Goal: Use online tool/utility: Utilize a website feature to perform a specific function

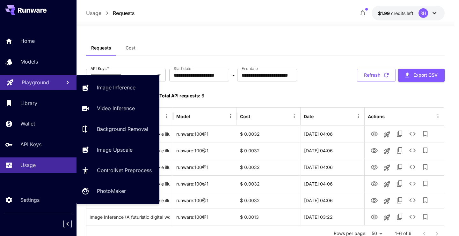
click at [23, 87] on link "Playground" at bounding box center [38, 83] width 77 height 16
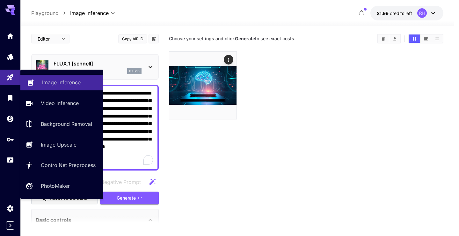
click at [82, 83] on div "Image Inference" at bounding box center [70, 82] width 56 height 8
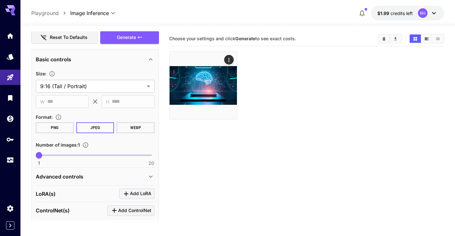
scroll to position [128, 0]
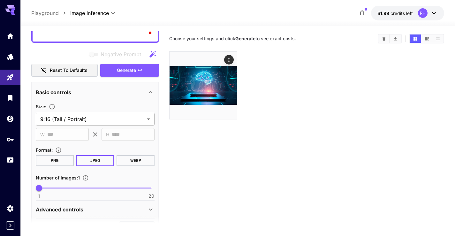
click at [119, 119] on body "**********" at bounding box center [227, 143] width 455 height 286
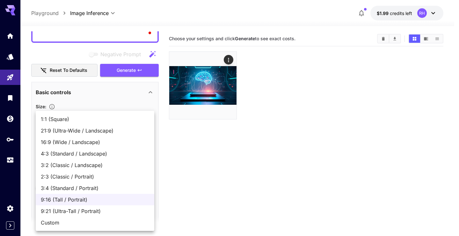
click at [86, 146] on li "16:9 (Wide / Landscape)" at bounding box center [95, 141] width 119 height 11
type input "**********"
type input "****"
type input "***"
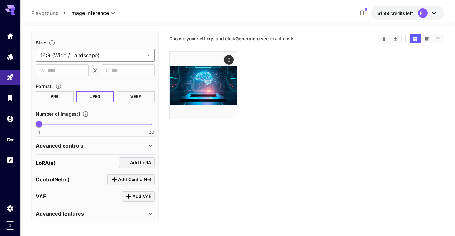
scroll to position [216, 0]
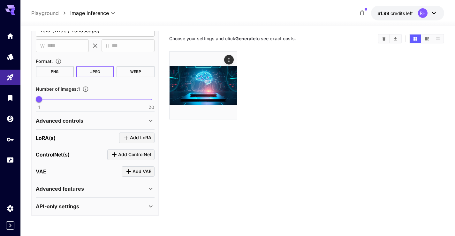
click at [144, 186] on div "Advanced features" at bounding box center [91, 189] width 111 height 8
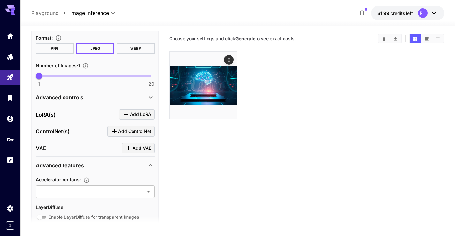
scroll to position [269, 0]
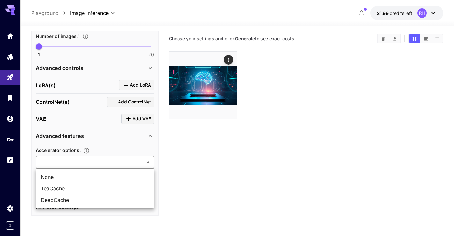
click at [130, 160] on body "**********" at bounding box center [229, 143] width 459 height 286
click at [130, 160] on div at bounding box center [229, 118] width 459 height 236
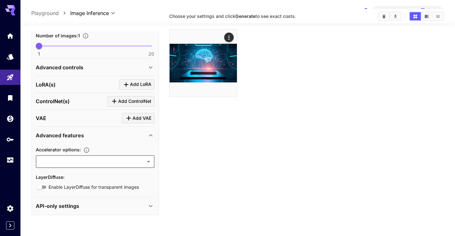
scroll to position [50, 0]
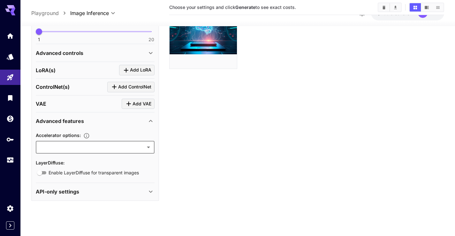
click at [123, 191] on div "API-only settings" at bounding box center [91, 192] width 111 height 8
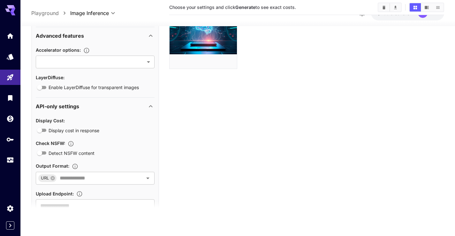
scroll to position [0, 0]
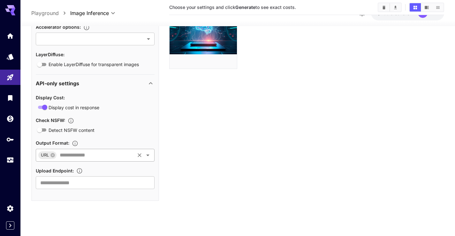
click at [146, 154] on icon "Open" at bounding box center [148, 155] width 8 height 8
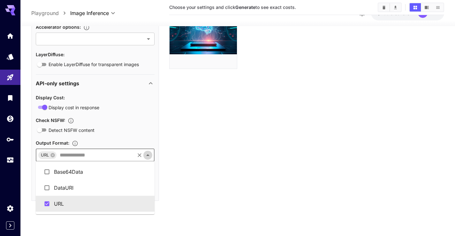
click at [146, 154] on icon "Close" at bounding box center [148, 155] width 8 height 8
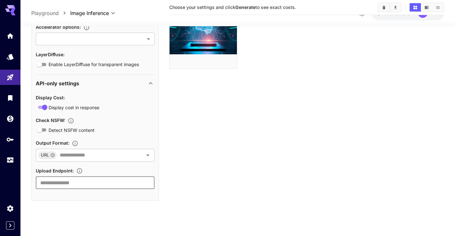
click at [95, 183] on input "text" at bounding box center [95, 182] width 119 height 13
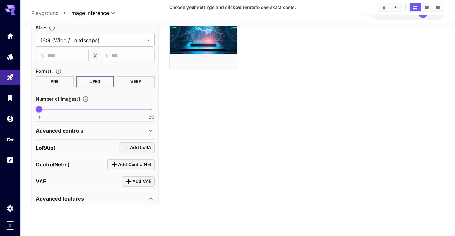
click at [148, 134] on icon at bounding box center [151, 130] width 8 height 8
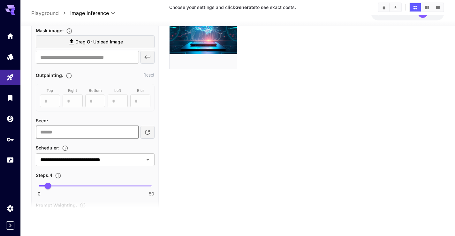
click at [113, 135] on input "number" at bounding box center [87, 132] width 103 height 13
click at [150, 133] on icon "button" at bounding box center [148, 132] width 8 height 8
type input "**********"
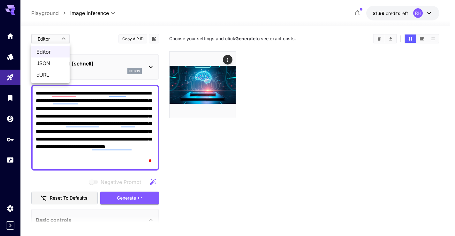
click at [57, 42] on body "**********" at bounding box center [227, 143] width 455 height 286
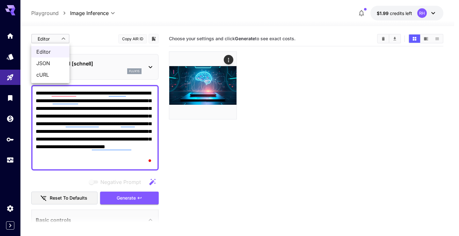
click at [62, 39] on div at bounding box center [229, 118] width 459 height 236
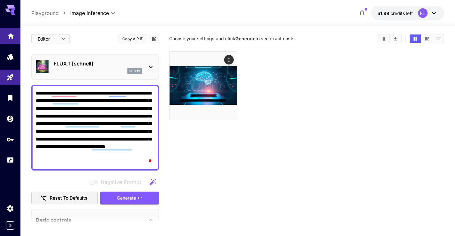
click at [14, 38] on icon "Home" at bounding box center [11, 34] width 8 height 8
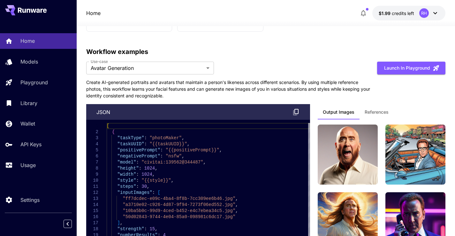
scroll to position [1691, 0]
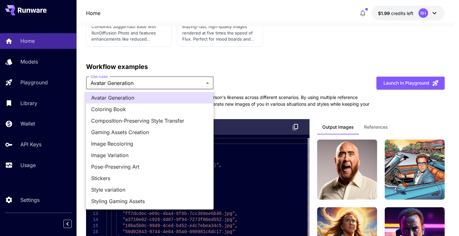
click at [243, 89] on div at bounding box center [229, 118] width 459 height 236
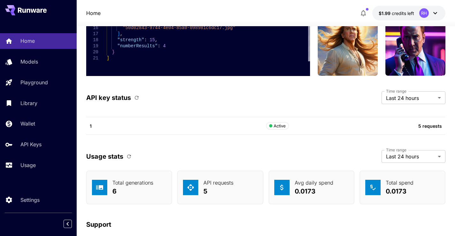
scroll to position [1934, 0]
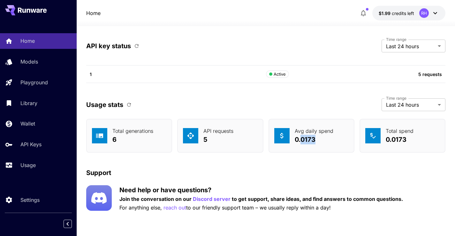
drag, startPoint x: 302, startPoint y: 139, endPoint x: 316, endPoint y: 139, distance: 14.4
click at [316, 139] on p "0.0173" at bounding box center [313, 140] width 39 height 10
click at [310, 139] on p "0.0173" at bounding box center [313, 140] width 39 height 10
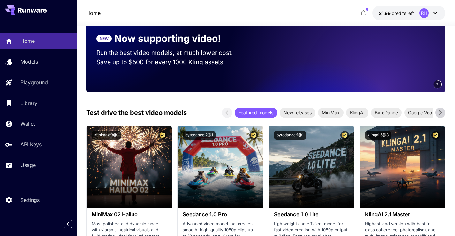
scroll to position [0, 0]
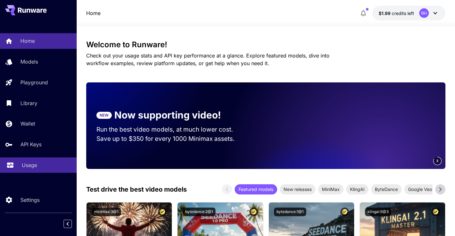
click at [33, 167] on p "Usage" at bounding box center [29, 165] width 15 height 8
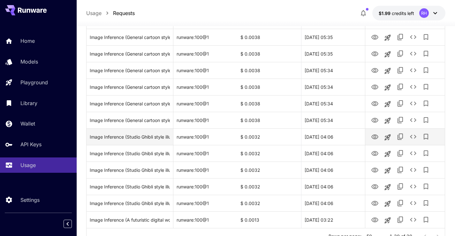
scroll to position [424, 0]
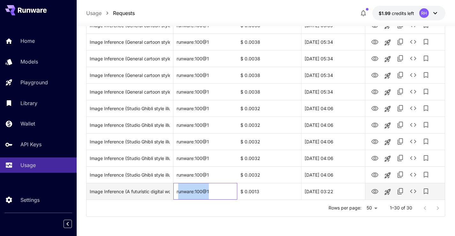
drag, startPoint x: 177, startPoint y: 191, endPoint x: 214, endPoint y: 191, distance: 36.4
click at [214, 191] on div "runware:100@1" at bounding box center [205, 191] width 64 height 17
click at [201, 191] on div "runware:100@1" at bounding box center [205, 191] width 64 height 17
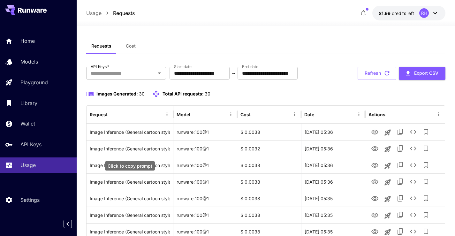
scroll to position [0, 0]
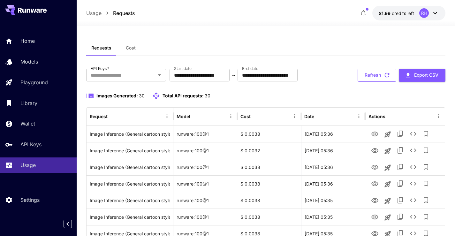
click at [384, 73] on icon "button" at bounding box center [386, 74] width 7 height 7
